Goal: Task Accomplishment & Management: Use online tool/utility

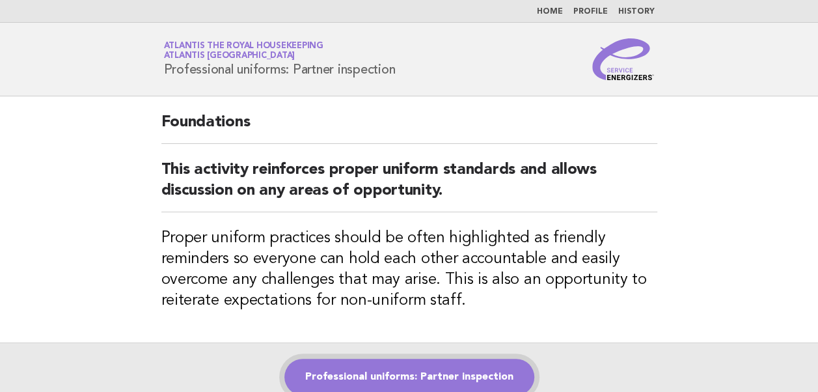
click at [367, 370] on link "Professional uniforms: Partner inspection" at bounding box center [409, 376] width 250 height 36
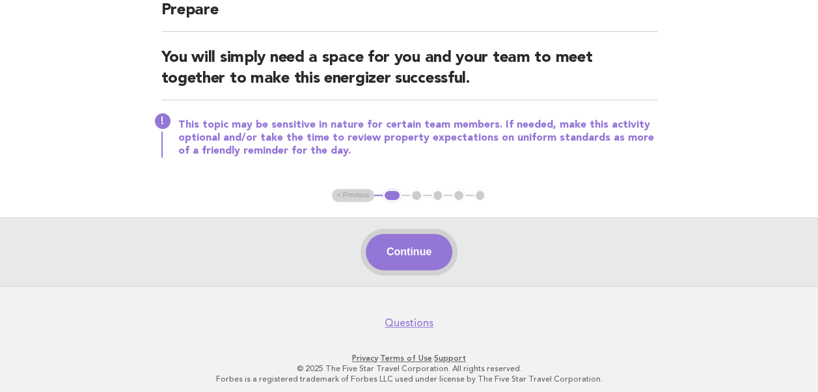
click at [415, 260] on button "Continue" at bounding box center [409, 252] width 87 height 36
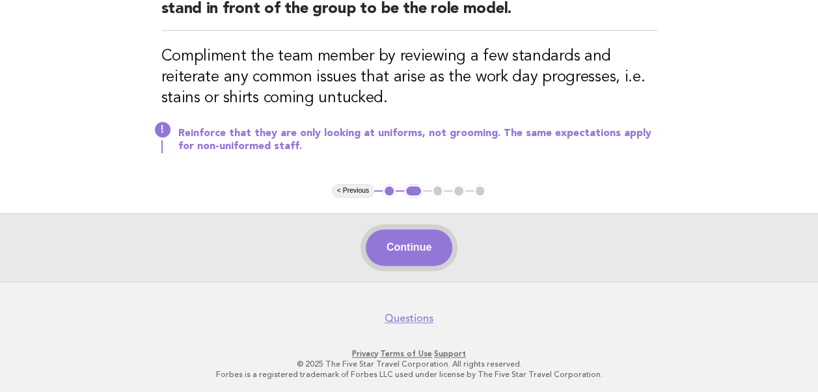
click at [402, 249] on button "Continue" at bounding box center [409, 247] width 87 height 36
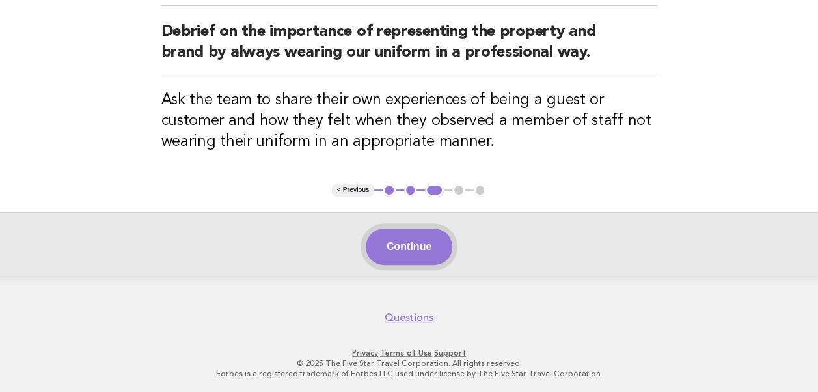
click at [401, 245] on button "Continue" at bounding box center [409, 246] width 87 height 36
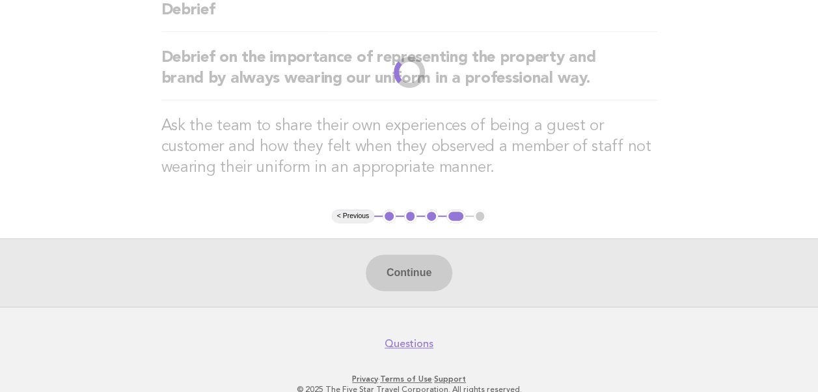
scroll to position [128, 0]
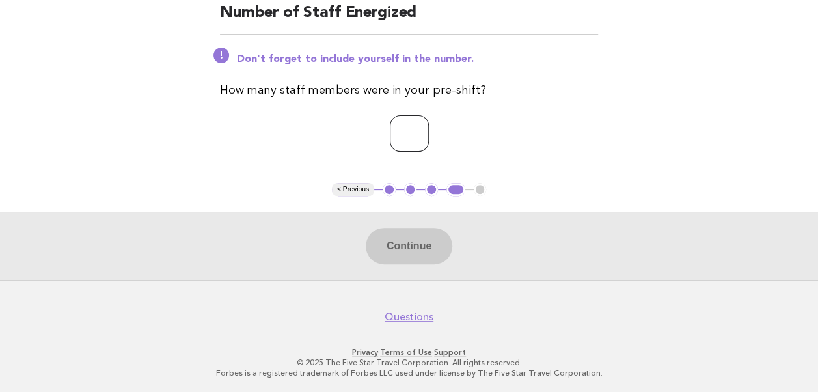
click at [390, 134] on input "number" at bounding box center [409, 133] width 39 height 36
type input "**"
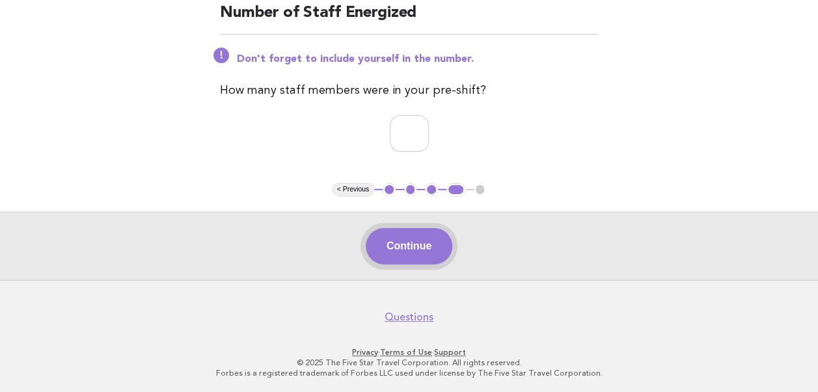
click at [409, 253] on button "Continue" at bounding box center [409, 246] width 87 height 36
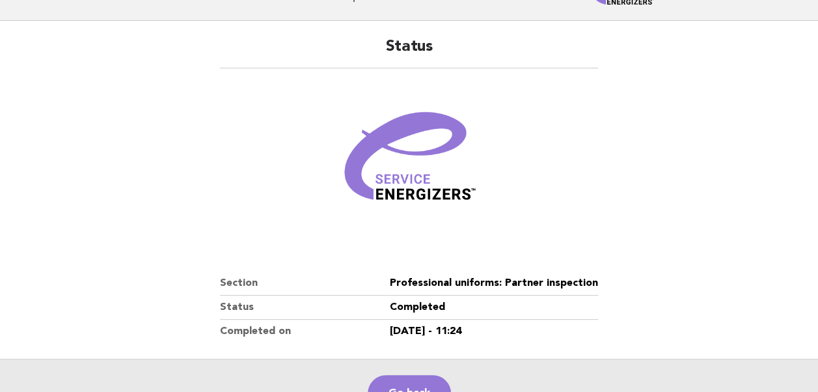
scroll to position [195, 0]
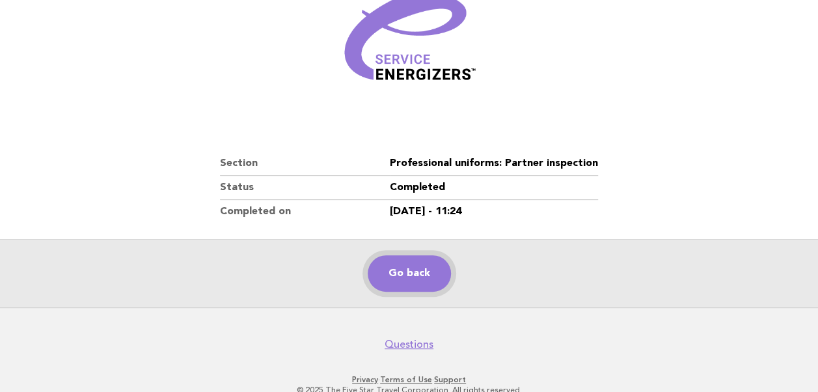
click at [403, 275] on link "Go back" at bounding box center [409, 273] width 83 height 36
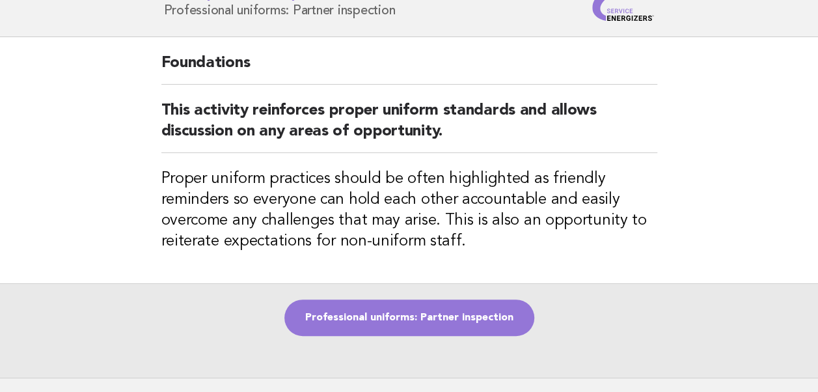
scroll to position [157, 0]
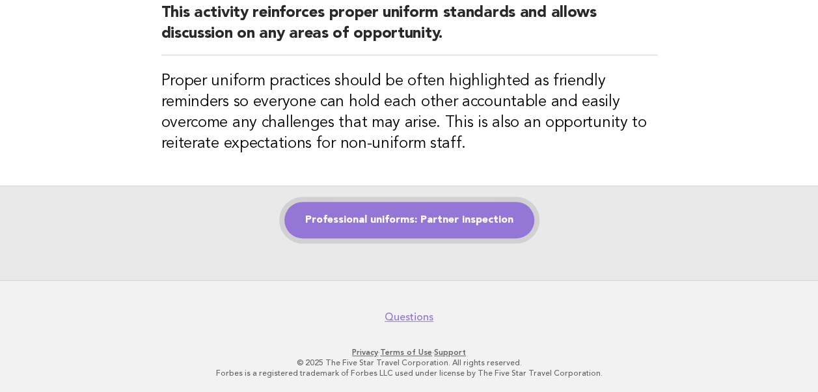
click at [390, 220] on link "Professional uniforms: Partner inspection" at bounding box center [409, 220] width 250 height 36
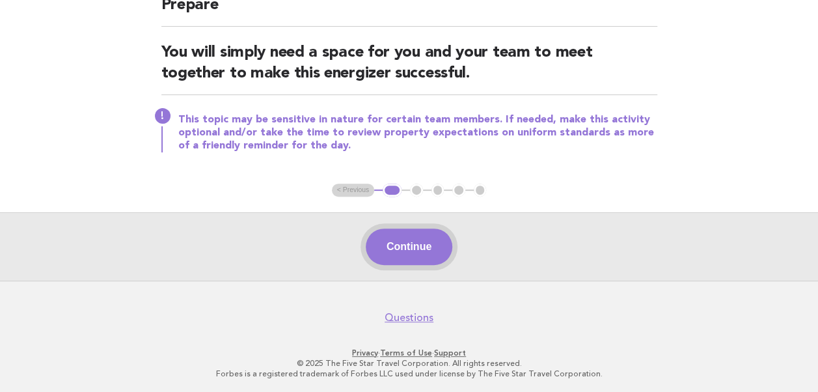
click at [398, 244] on button "Continue" at bounding box center [409, 246] width 87 height 36
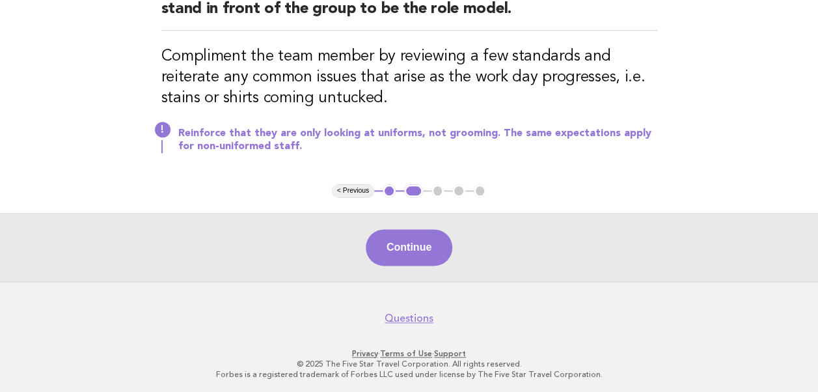
click at [398, 244] on button "Continue" at bounding box center [409, 247] width 87 height 36
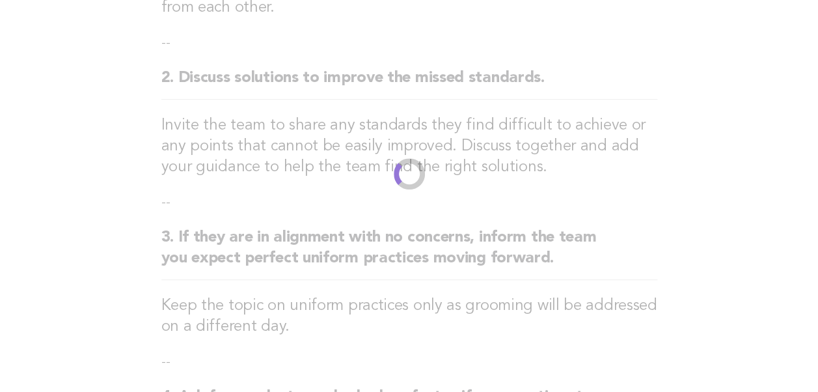
scroll to position [156, 0]
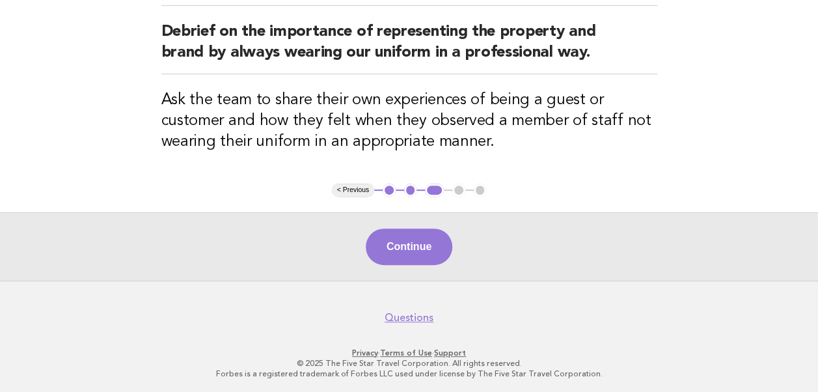
click at [398, 244] on button "Continue" at bounding box center [409, 246] width 87 height 36
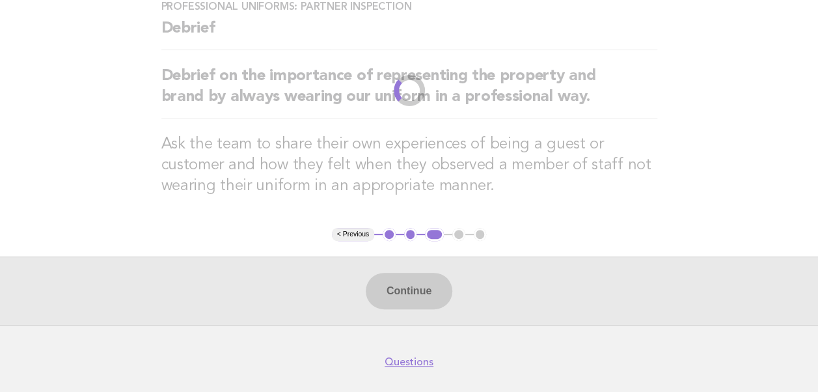
scroll to position [0, 0]
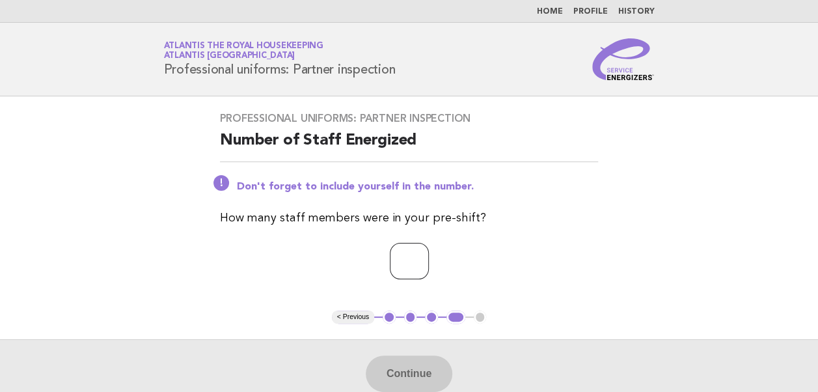
click at [390, 263] on input "number" at bounding box center [409, 261] width 39 height 36
type input "**"
click at [411, 377] on button "Continue" at bounding box center [409, 373] width 87 height 36
